Goal: Ask a question: Seek information or help from site administrators or community

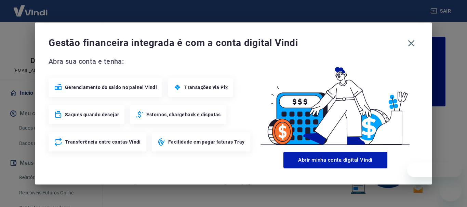
click at [411, 43] on icon "button" at bounding box center [411, 43] width 6 height 6
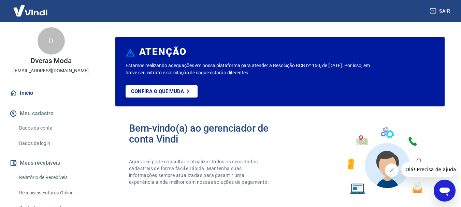
drag, startPoint x: 400, startPoint y: 2, endPoint x: 292, endPoint y: 157, distance: 188.4
click at [292, 157] on div "Bem-vindo(a) ao gerenciador de conta Vindi Aqui você pode consultar e atualizar…" at bounding box center [280, 160] width 330 height 97
drag, startPoint x: 22, startPoint y: 71, endPoint x: 75, endPoint y: 72, distance: 54.0
click at [75, 72] on div "D Dveras Moda [EMAIL_ADDRESS][DOMAIN_NAME]" at bounding box center [51, 51] width 102 height 58
copy p "[EMAIL_ADDRESS][DOMAIN_NAME]"
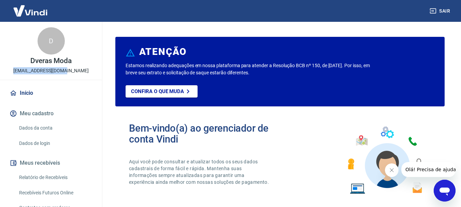
scroll to position [34, 0]
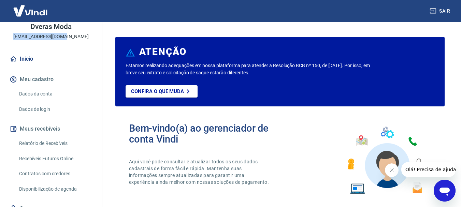
click at [60, 158] on link "Recebíveis Futuros Online" at bounding box center [55, 159] width 78 height 14
click at [449, 193] on icon "Abrir janela de mensagens" at bounding box center [445, 191] width 12 height 12
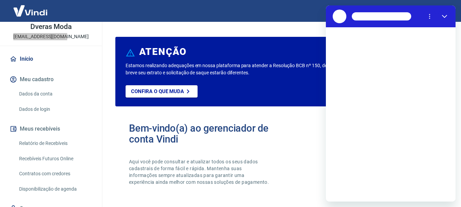
scroll to position [0, 0]
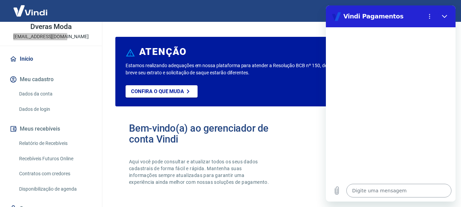
click at [384, 186] on textarea at bounding box center [399, 191] width 105 height 14
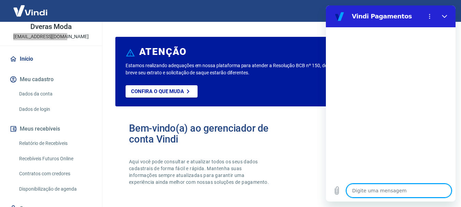
type textarea "O"
type textarea "x"
type textarea "ON"
type textarea "x"
type textarea "OND"
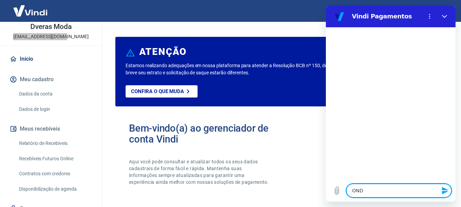
type textarea "x"
type textarea "ONDE"
type textarea "x"
type textarea "ONDE"
type textarea "x"
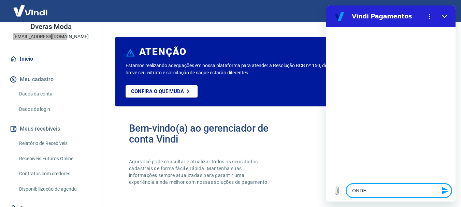
type textarea "ONDE E"
type textarea "x"
type textarea "ONDE EC"
type textarea "x"
type textarea "ONDE ECO"
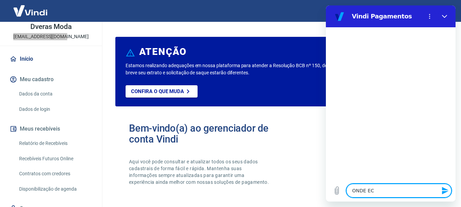
type textarea "x"
type textarea "ONDE EC"
type textarea "x"
type textarea "ONDE ECN"
type textarea "x"
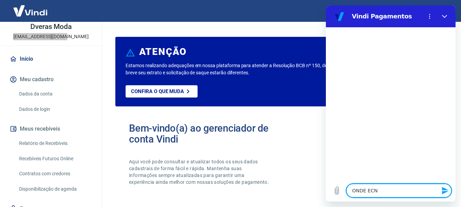
type textarea "ONDE EC"
type textarea "x"
type textarea "ONDE E"
type textarea "x"
type textarea "ONDE EN"
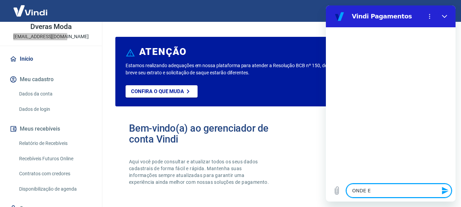
type textarea "x"
type textarea "ONDE ENC"
type textarea "x"
type textarea "ONDE ENCO"
type textarea "x"
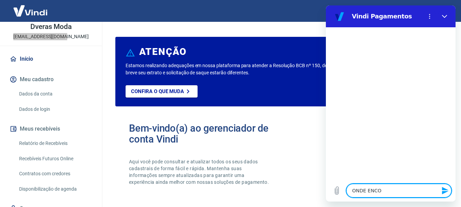
type textarea "ONDE ENCON"
type textarea "x"
type textarea "ONDE ENCONT"
type textarea "x"
type textarea "ONDE ENCONTR"
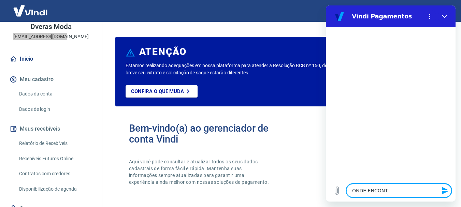
type textarea "x"
type textarea "ONDE ENCONTRO"
type textarea "x"
type textarea "ONDE ENCONTRO"
type textarea "x"
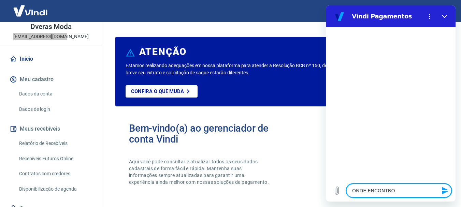
type textarea "ONDE ENCONTRO C"
type textarea "x"
type textarea "ONDE ENCONTRO CO"
type textarea "x"
type textarea "ONDE ENCONTRO COM"
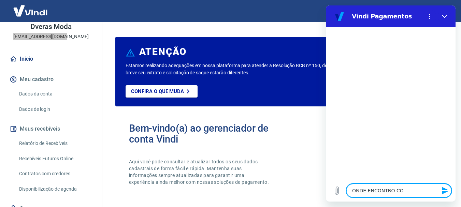
type textarea "x"
type textarea "ONDE ENCONTRO COMP"
type textarea "x"
type textarea "ONDE ENCONTRO COMPRT"
type textarea "x"
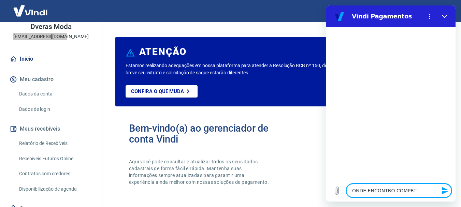
type textarea "ONDE ENCONTRO COMPRTO"
type textarea "x"
type textarea "ONDE ENCONTRO COMPRT"
type textarea "x"
type textarea "ONDE ENCONTRO COMPR"
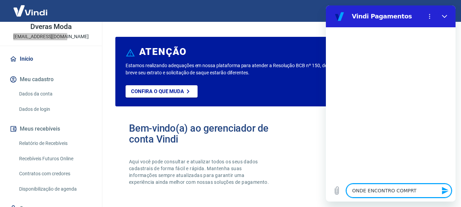
type textarea "x"
type textarea "ONDE ENCONTRO [MEDICAL_DATA]"
type textarea "x"
type textarea "ONDE ENCONTRO COMPROC"
type textarea "x"
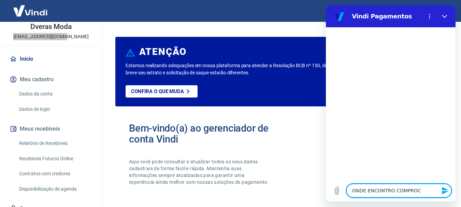
type textarea "ONDE ENCONTRO [MEDICAL_DATA]"
type textarea "x"
type textarea "ONDE ENCONTRO COMPROV"
type textarea "x"
type textarea "ONDE ENCONTRO COMPROVA"
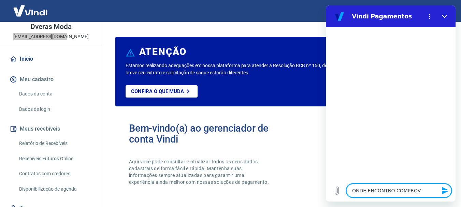
type textarea "x"
type textarea "ONDE ENCONTRO COMPROVAN"
type textarea "x"
type textarea "ONDE ENCONTRO COMPROVANT"
type textarea "x"
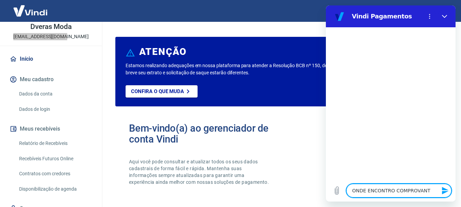
type textarea "ONDE ENCONTRO COMPROVANTE"
type textarea "x"
type textarea "ONDE ENCONTRO COMPROVANTE"
type textarea "x"
type textarea "ONDE ENCONTRO COMPROVANTE D"
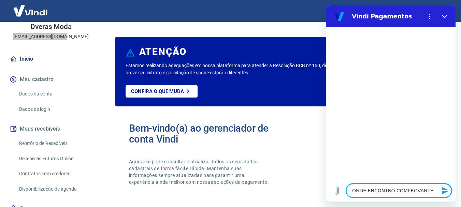
type textarea "x"
type textarea "ONDE ENCONTRO COMPROVANTE DE"
type textarea "x"
type textarea "ONDE ENCONTRO COMPROVANTE DE"
type textarea "x"
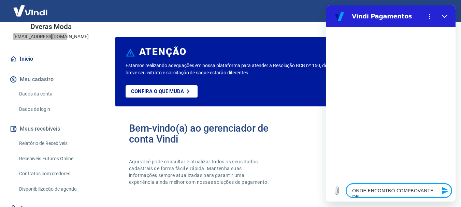
type textarea "ONDE ENCONTRO COMPROVANTE DE R"
type textarea "x"
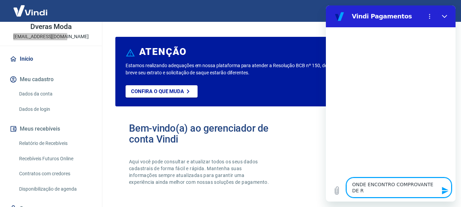
type textarea "ONDE ENCONTRO COMPROVANTE DE RE"
type textarea "x"
type textarea "ONDE ENCONTRO COMPROVANTE DE REM"
type textarea "x"
type textarea "ONDE ENCONTRO COMPROVANTE DE RE"
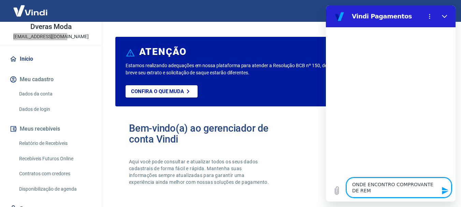
type textarea "x"
type textarea "ONDE ENCONTRO COMPROVANTE DE REE"
type textarea "x"
type textarea "ONDE ENCONTRO COMPROVANTE DE REEM"
type textarea "x"
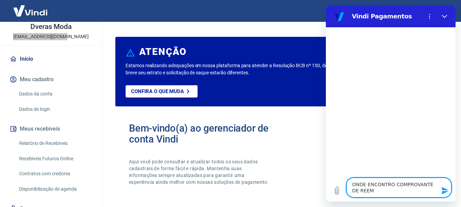
type textarea "ONDE ENCONTRO COMPROVANTE DE REEMB"
type textarea "x"
type textarea "ONDE ENCONTRO COMPROVANTE DE [PERSON_NAME]"
type textarea "x"
type textarea "ONDE ENCONTRO COMPROVANTE DE REEMBOL"
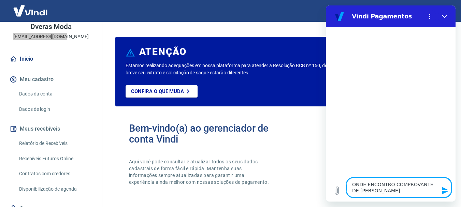
type textarea "x"
type textarea "ONDE ENCONTRO COMPROVANTE DE REEMBOLS"
type textarea "x"
type textarea "ONDE ENCONTRO COMPROVANTE DE REEMBOLSO"
type textarea "x"
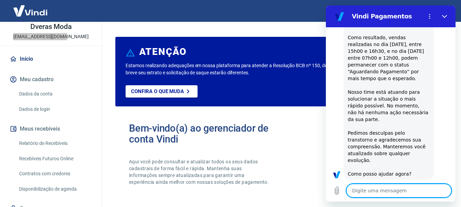
scroll to position [223, 0]
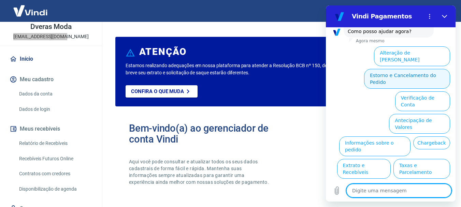
click at [392, 69] on button "Estorno e Cancelamento do Pedido" at bounding box center [407, 79] width 86 height 20
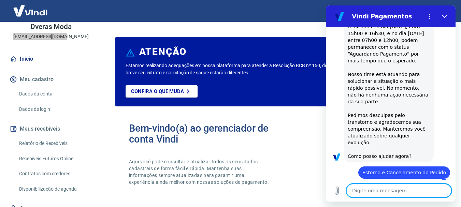
type textarea "x"
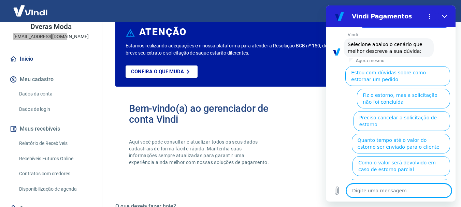
scroll to position [21, 0]
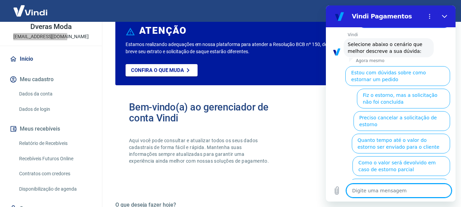
type textarea "C"
type textarea "x"
type textarea "CO"
type textarea "x"
type textarea "COM"
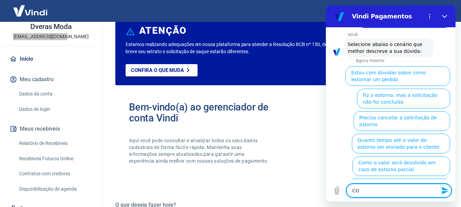
type textarea "x"
type textarea "COMP"
type textarea "x"
type textarea "COMPR"
type textarea "x"
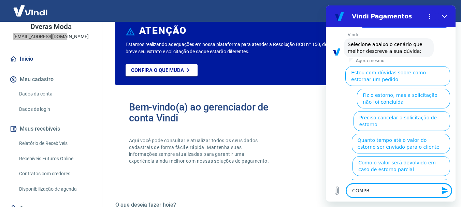
type textarea "[MEDICAL_DATA]"
type textarea "x"
type textarea "COMPROV"
type textarea "x"
type textarea "COMPROVA"
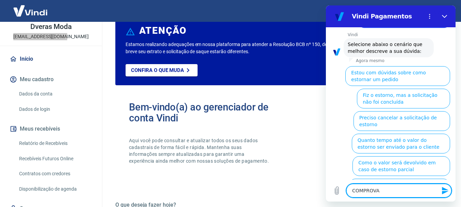
type textarea "x"
type textarea "COMPROVAN"
type textarea "x"
type textarea "COMPROVANT"
type textarea "x"
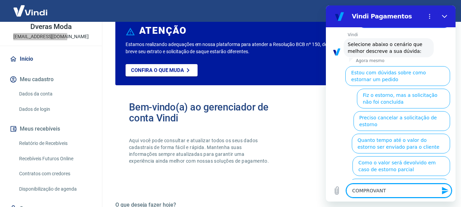
type textarea "COMPROVANTE"
type textarea "x"
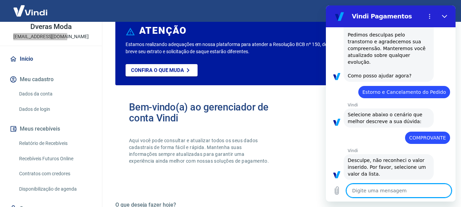
scroll to position [180, 0]
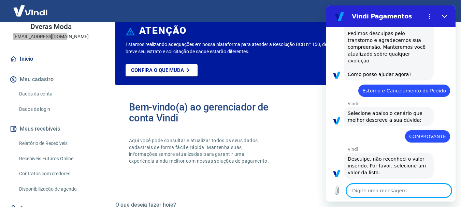
type textarea "x"
type textarea "C"
type textarea "x"
type textarea "CA"
type textarea "x"
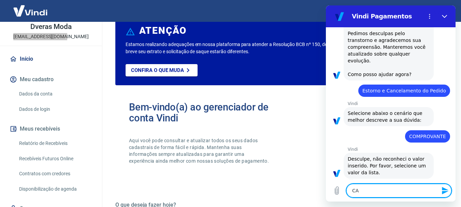
type textarea "CAR"
type textarea "x"
type textarea "CART"
type textarea "x"
type textarea "CARTA"
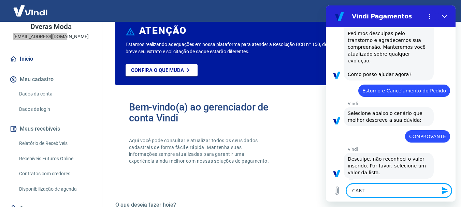
type textarea "x"
type textarea "CARTA"
type textarea "x"
type textarea "CARTA D"
type textarea "x"
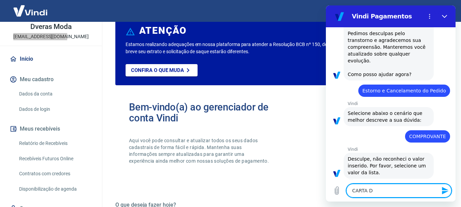
type textarea "CARTA DE"
type textarea "x"
type textarea "CARTA DE"
type textarea "x"
type textarea "CARTA DE C"
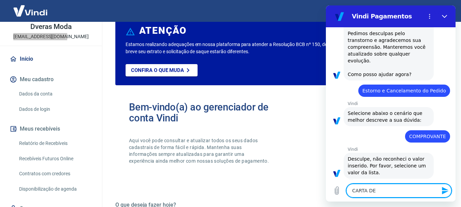
type textarea "x"
type textarea "CARTA DE CA"
type textarea "x"
type textarea "CARTA DE CAN"
type textarea "x"
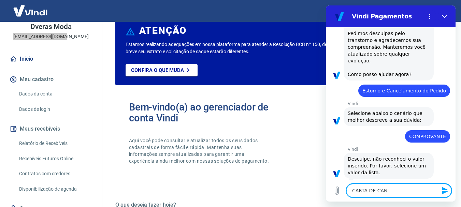
type textarea "CARTA DE CANC"
type textarea "x"
type textarea "CARTA DE CANCE"
type textarea "x"
type textarea "CARTA DE CANCEL"
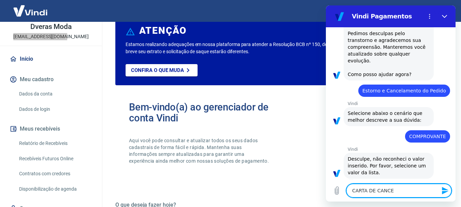
type textarea "x"
type textarea "CARTA DE CANCELA"
type textarea "x"
type textarea "CARTA DE CANCELAM"
type textarea "x"
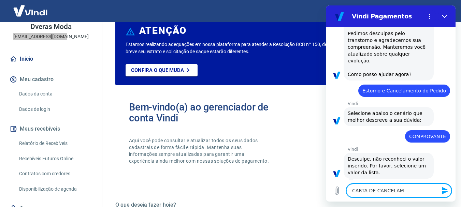
type textarea "CARTA DE CANCELAME"
type textarea "x"
type textarea "CARTA DE CANCELAMEN"
type textarea "x"
type textarea "CARTA DE CANCELAMENT"
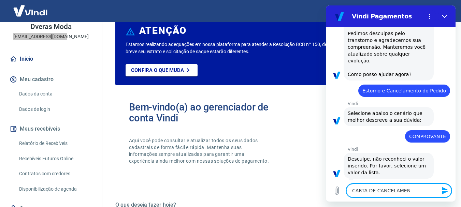
type textarea "x"
type textarea "CARTA DE CANCELAMENTO"
type textarea "x"
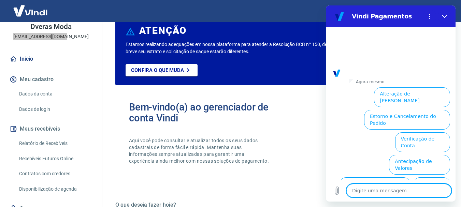
scroll to position [540, 0]
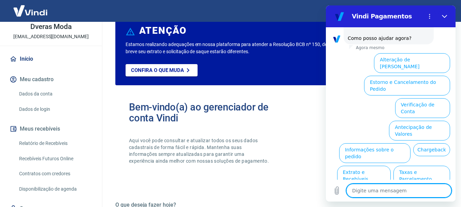
click at [283, 113] on div "Bem-vindo(a) ao gerenciador de conta Vindi Aqui você pode consultar e atualizar…" at bounding box center [280, 139] width 330 height 97
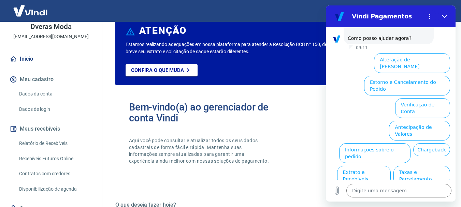
type textarea "x"
